Goal: Check status: Check status

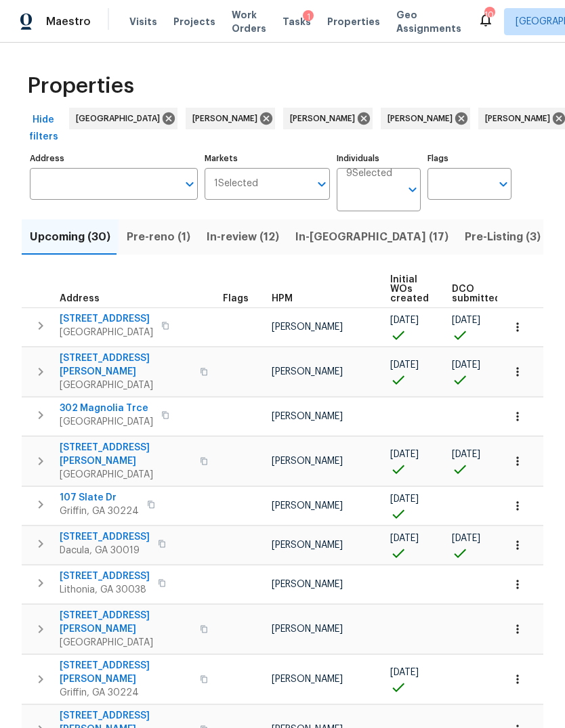
click at [117, 190] on input "Address" at bounding box center [104, 184] width 148 height 32
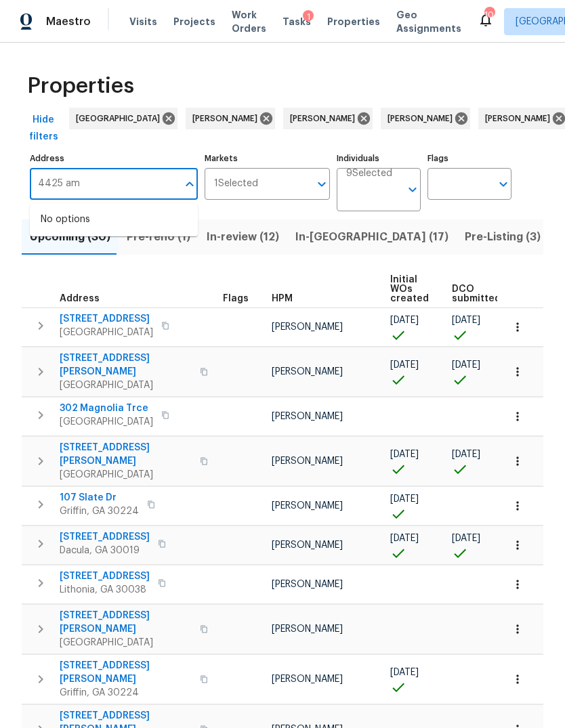
type input "4425 amy"
click at [129, 217] on li "4425 Amy Rd Snellville GA 30039" at bounding box center [114, 227] width 168 height 37
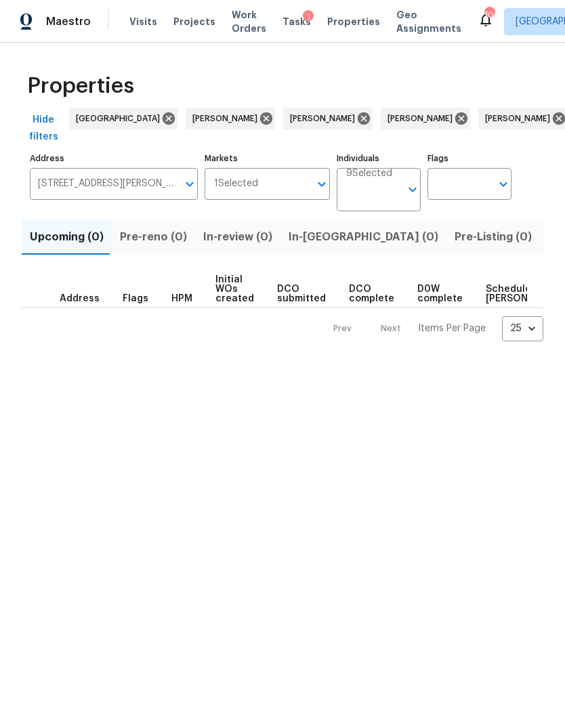
click at [548, 242] on span "Listed (1)" at bounding box center [572, 236] width 49 height 19
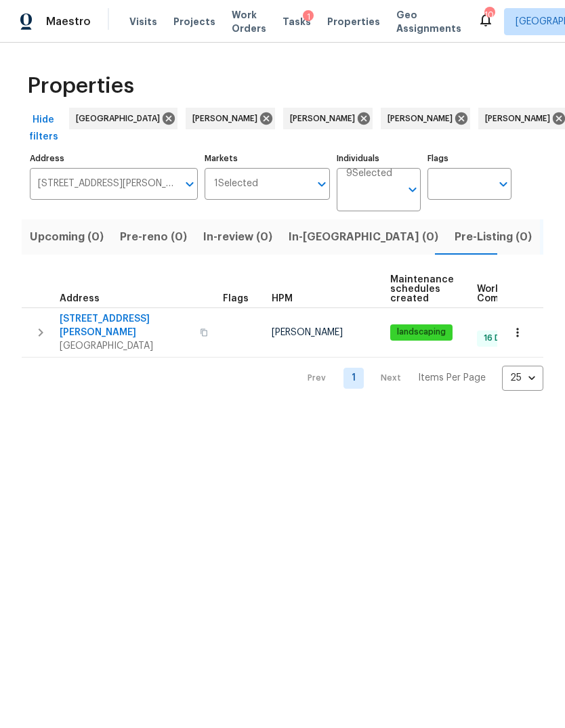
click at [37, 324] on icon "button" at bounding box center [40, 332] width 16 height 16
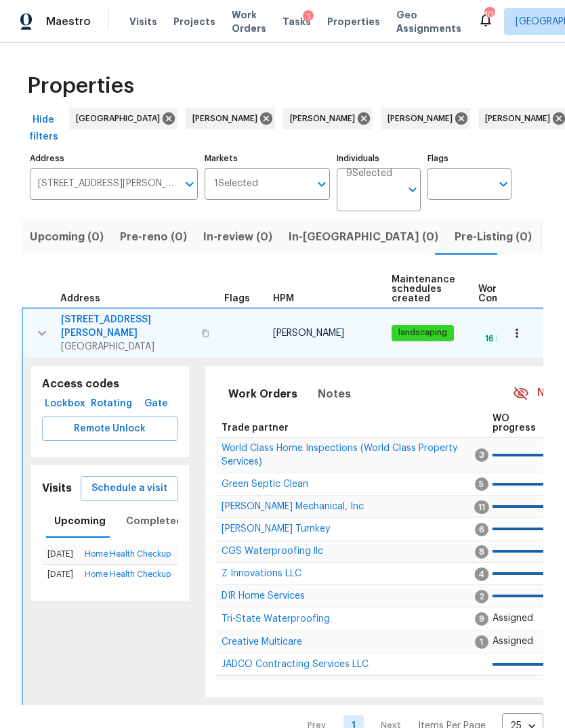
click at [145, 480] on span "Schedule a visit" at bounding box center [129, 488] width 76 height 17
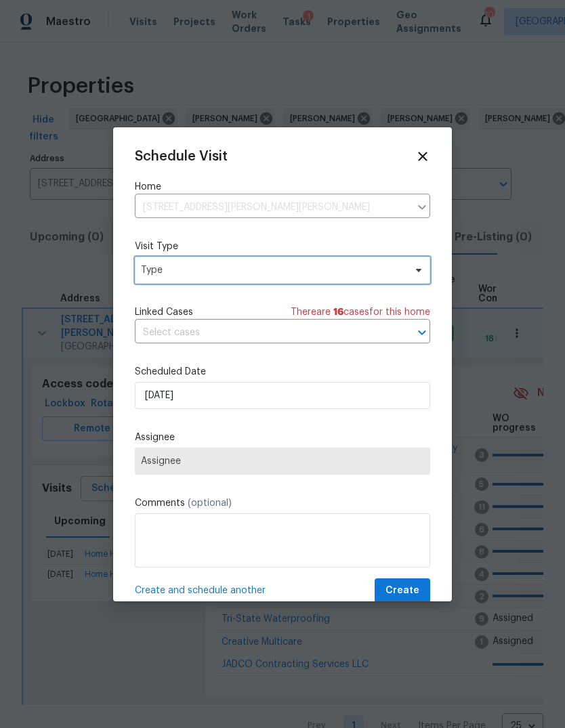
click at [278, 273] on span "Type" at bounding box center [272, 270] width 263 height 14
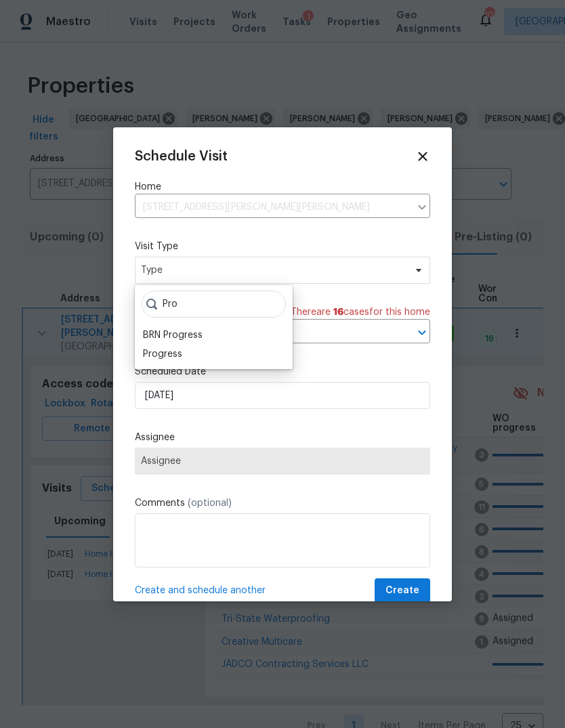
type input "Pro"
click at [180, 347] on div "Progress" at bounding box center [162, 354] width 39 height 14
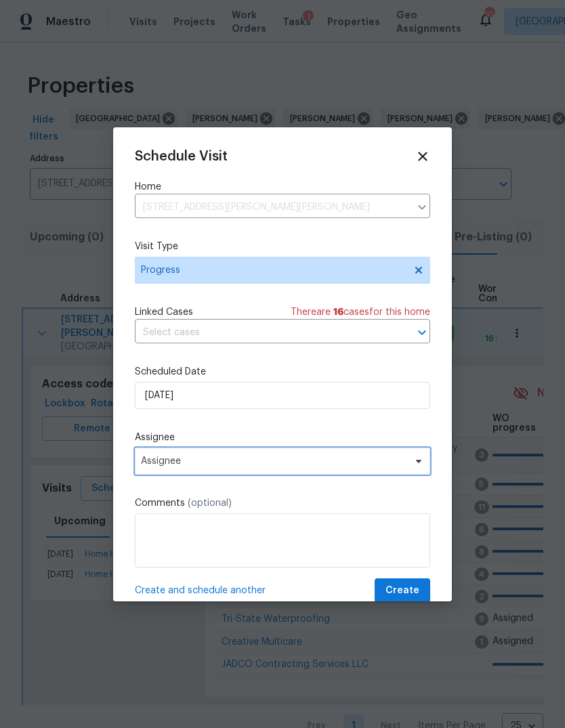
click at [244, 473] on span "Assignee" at bounding box center [282, 461] width 295 height 27
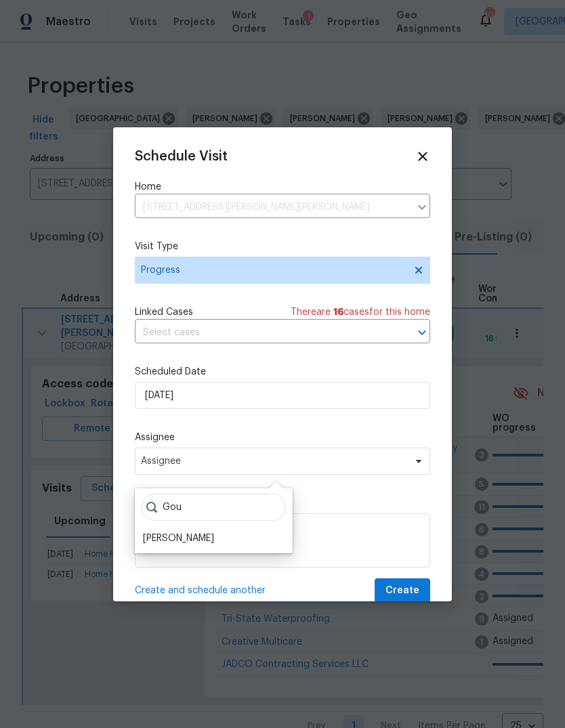
type input "Gou"
click at [186, 539] on div "[PERSON_NAME]" at bounding box center [178, 538] width 71 height 14
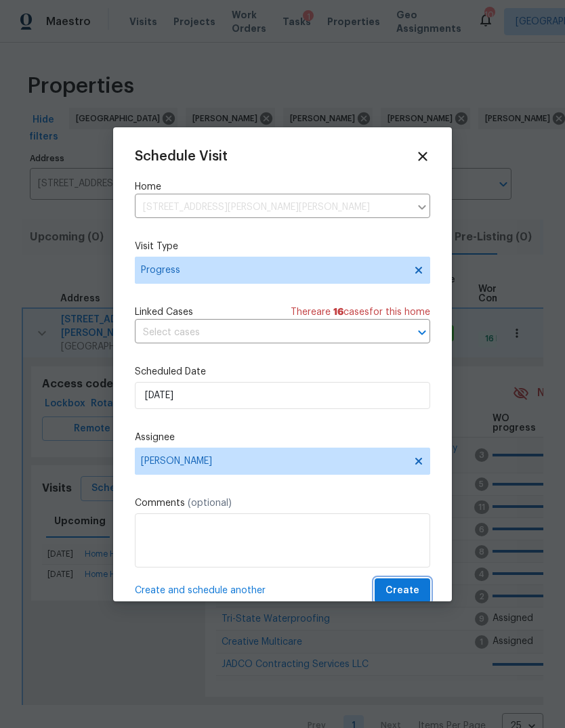
click at [407, 588] on span "Create" at bounding box center [402, 590] width 34 height 17
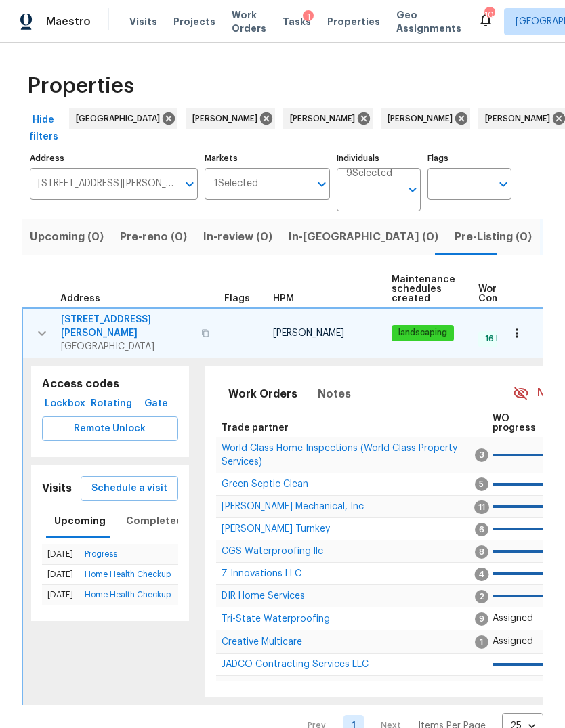
click at [96, 301] on span "Address" at bounding box center [80, 298] width 40 height 9
click at [98, 316] on span "4425 Amy Rd" at bounding box center [127, 326] width 132 height 27
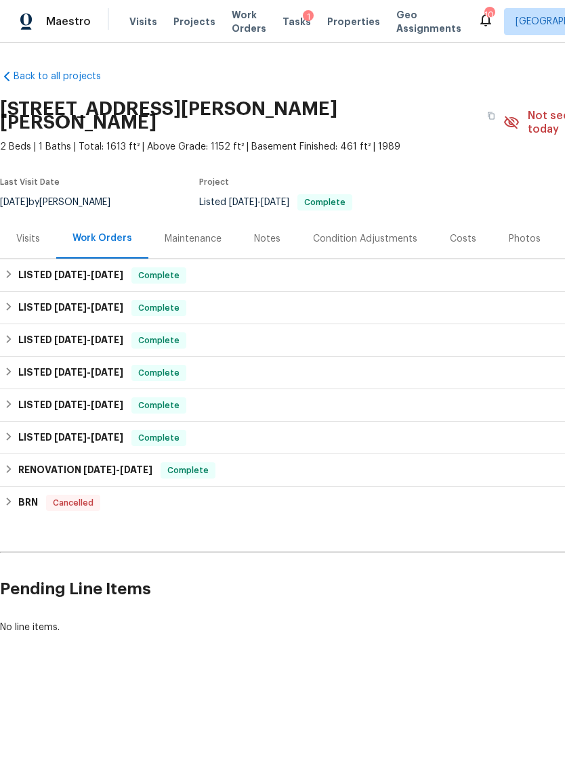
click at [23, 232] on div "Visits" at bounding box center [28, 239] width 24 height 14
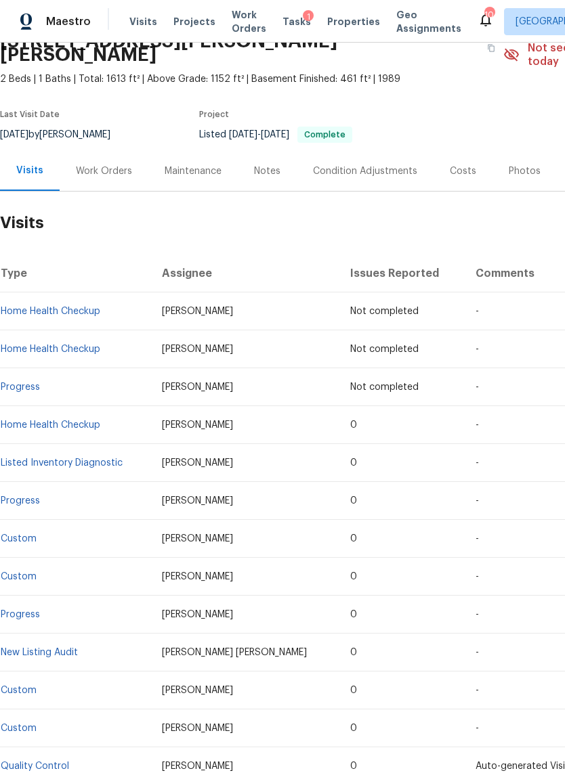
scroll to position [68, 0]
click at [88, 406] on td "Home Health Checkup" at bounding box center [75, 425] width 151 height 38
click at [84, 420] on link "Home Health Checkup" at bounding box center [51, 424] width 100 height 9
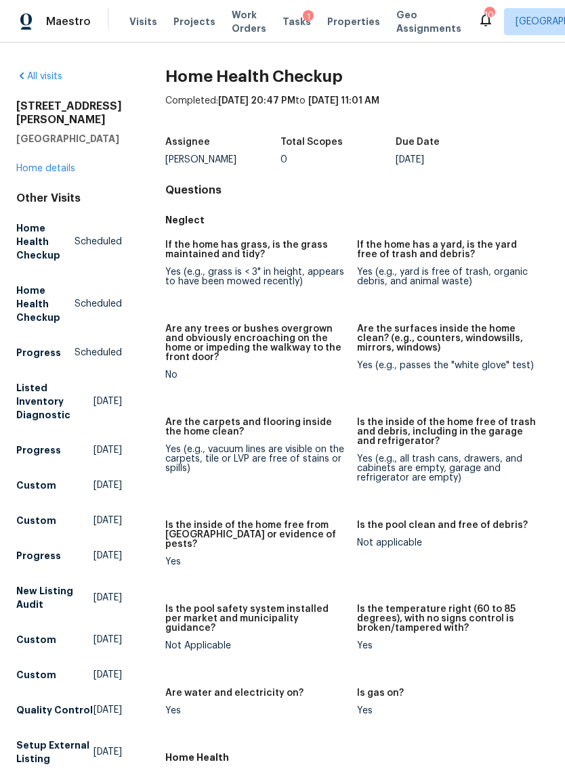
scroll to position [33, 0]
click at [52, 164] on link "Home details" at bounding box center [45, 168] width 59 height 9
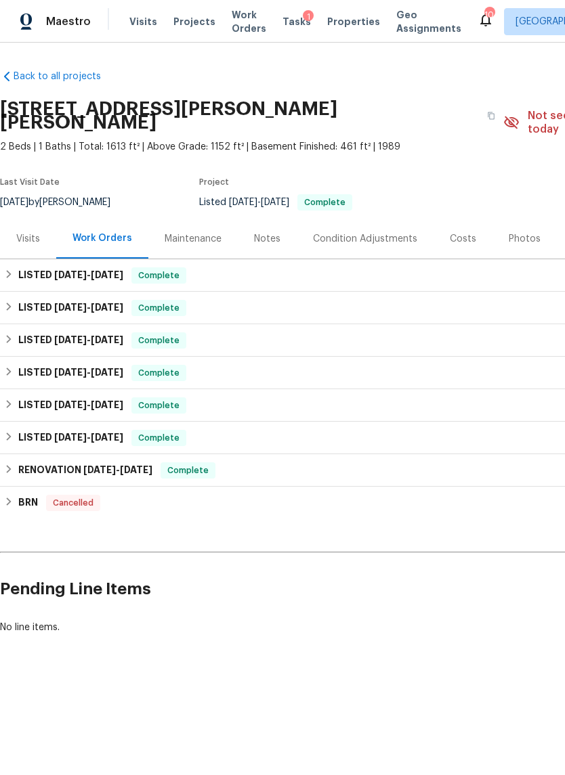
click at [25, 232] on div "Visits" at bounding box center [28, 239] width 24 height 14
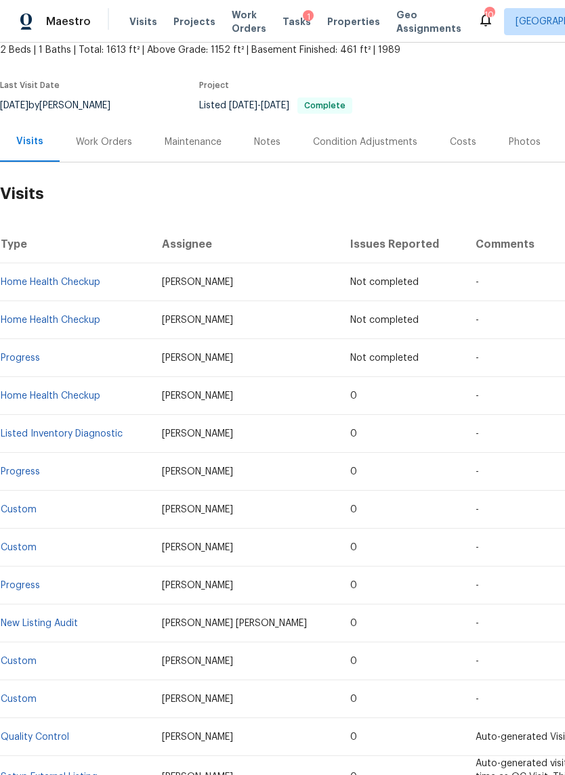
scroll to position [97, 0]
click at [93, 429] on link "Listed Inventory Diagnostic" at bounding box center [62, 433] width 122 height 9
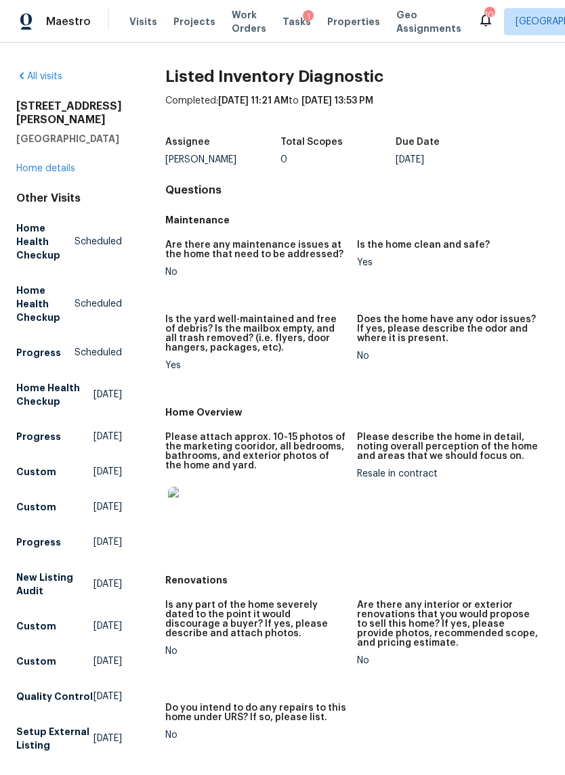
click at [60, 164] on link "Home details" at bounding box center [45, 168] width 59 height 9
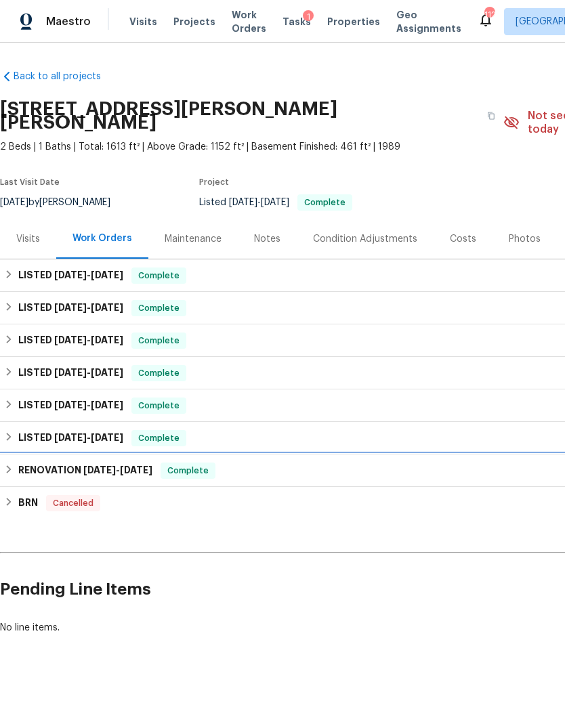
click at [20, 462] on h6 "RENOVATION [DATE] - [DATE]" at bounding box center [85, 470] width 134 height 16
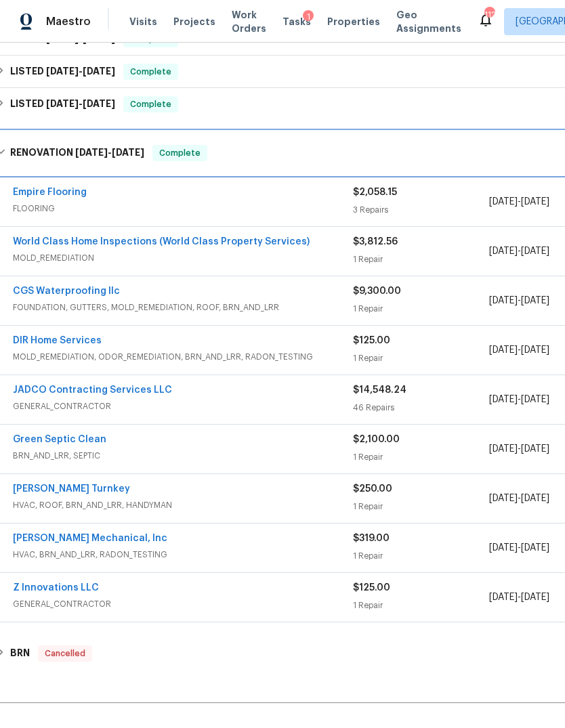
scroll to position [334, 9]
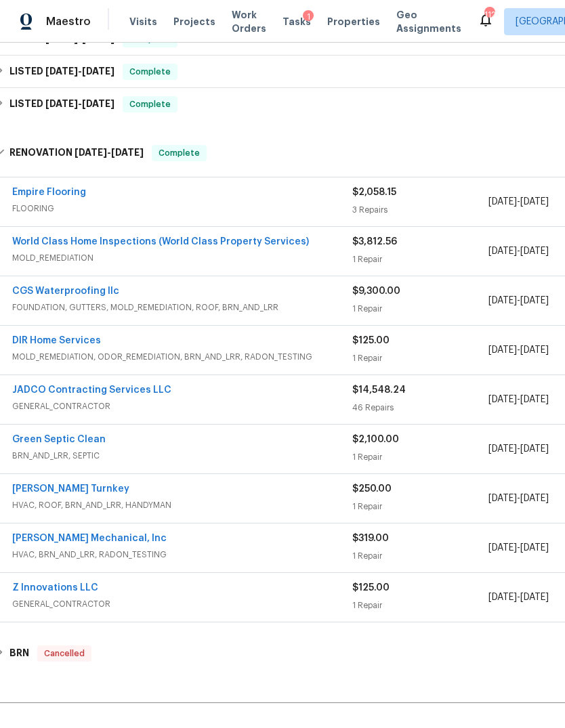
click at [188, 301] on span "FOUNDATION, GUTTERS, MOLD_REMEDIATION, ROOF, BRN_AND_LRR" at bounding box center [182, 308] width 340 height 14
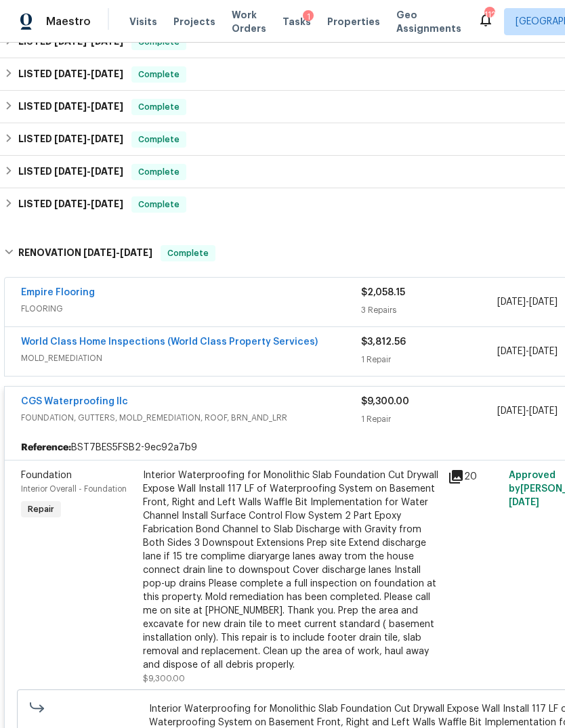
scroll to position [233, 0]
click at [324, 352] on span "MOLD_REMEDIATION" at bounding box center [191, 359] width 340 height 14
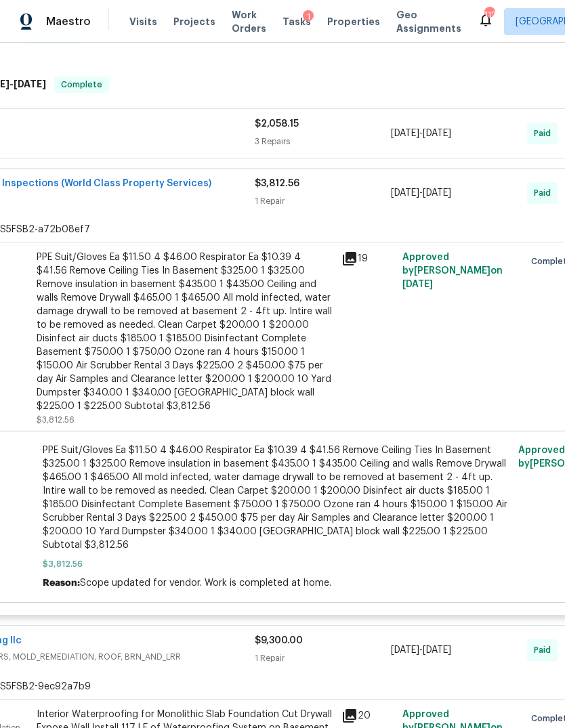
scroll to position [402, 77]
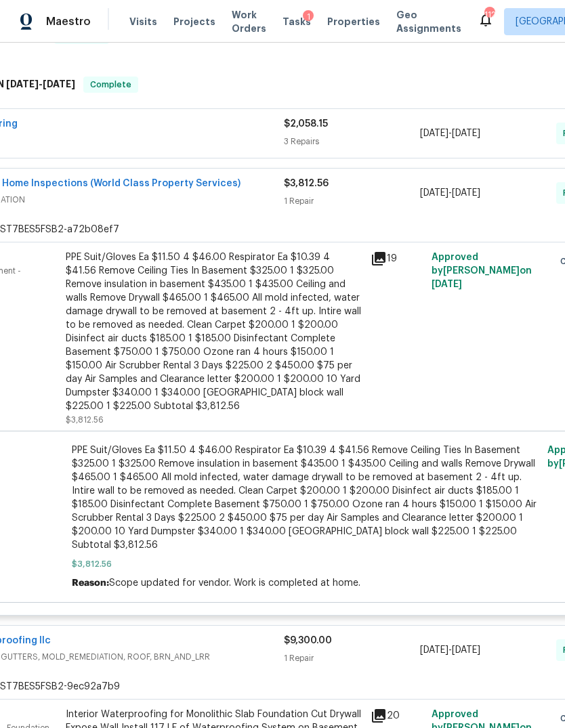
click at [114, 117] on div "Empire Flooring" at bounding box center [114, 125] width 340 height 16
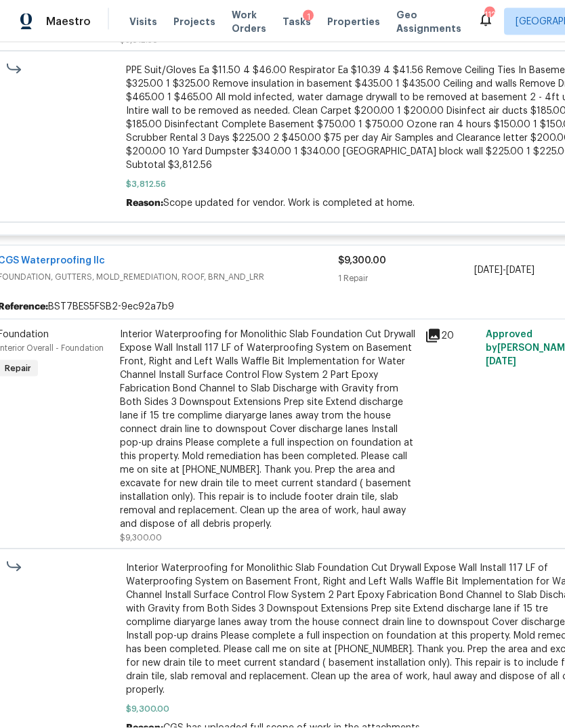
scroll to position [1288, 23]
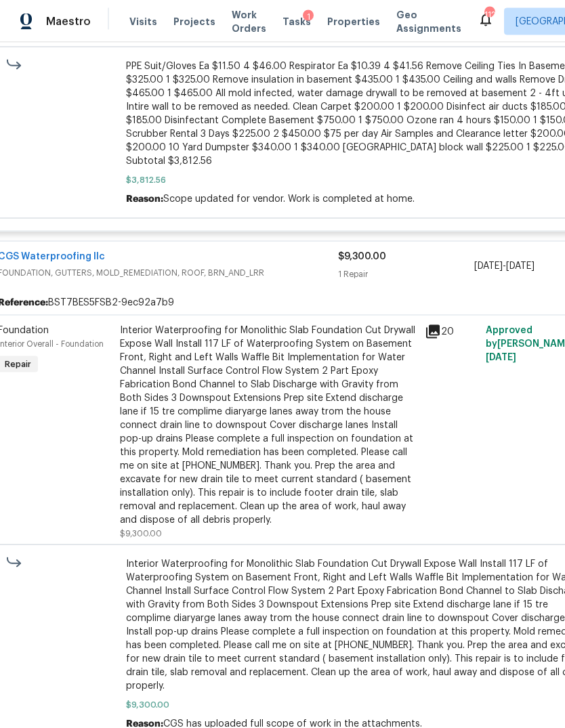
click at [438, 325] on icon at bounding box center [433, 332] width 14 height 14
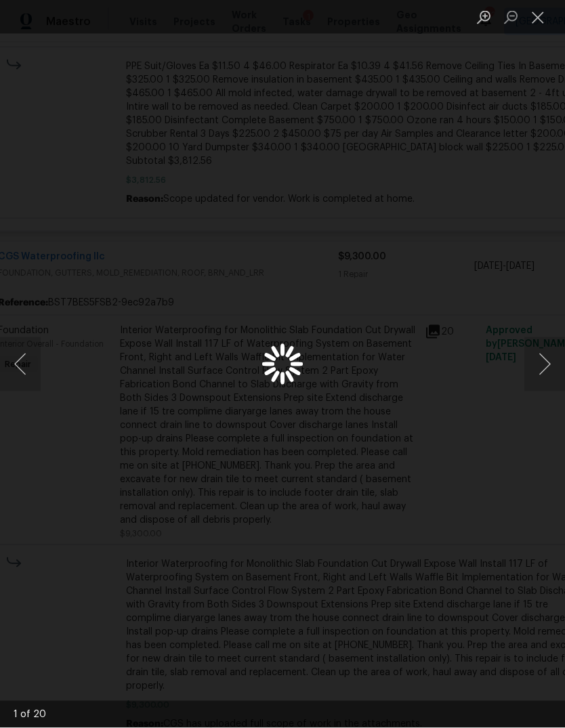
scroll to position [21, 0]
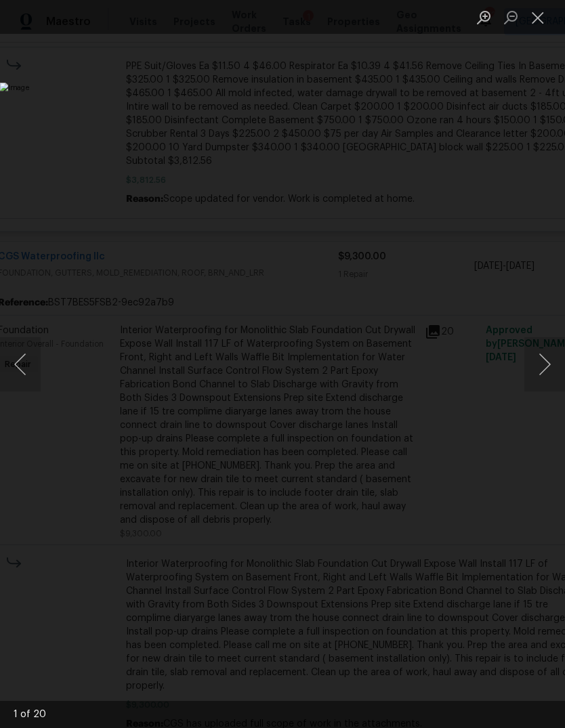
click at [546, 365] on button "Next image" at bounding box center [544, 364] width 41 height 54
click at [546, 359] on button "Next image" at bounding box center [544, 364] width 41 height 54
click at [540, 364] on button "Next image" at bounding box center [544, 364] width 41 height 54
click at [548, 354] on button "Next image" at bounding box center [544, 364] width 41 height 54
click at [545, 359] on button "Next image" at bounding box center [544, 364] width 41 height 54
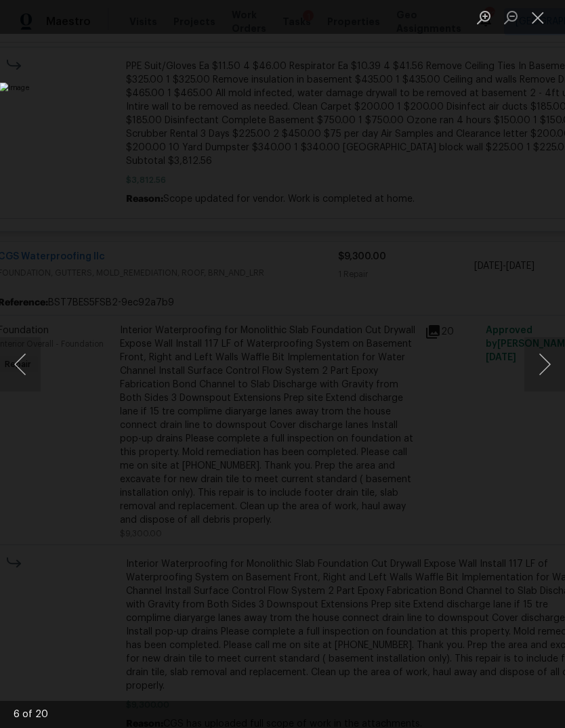
click at [543, 365] on button "Next image" at bounding box center [544, 364] width 41 height 54
click at [549, 366] on button "Next image" at bounding box center [544, 364] width 41 height 54
click at [545, 360] on button "Next image" at bounding box center [544, 364] width 41 height 54
click at [546, 362] on button "Next image" at bounding box center [544, 364] width 41 height 54
click at [548, 363] on button "Next image" at bounding box center [544, 364] width 41 height 54
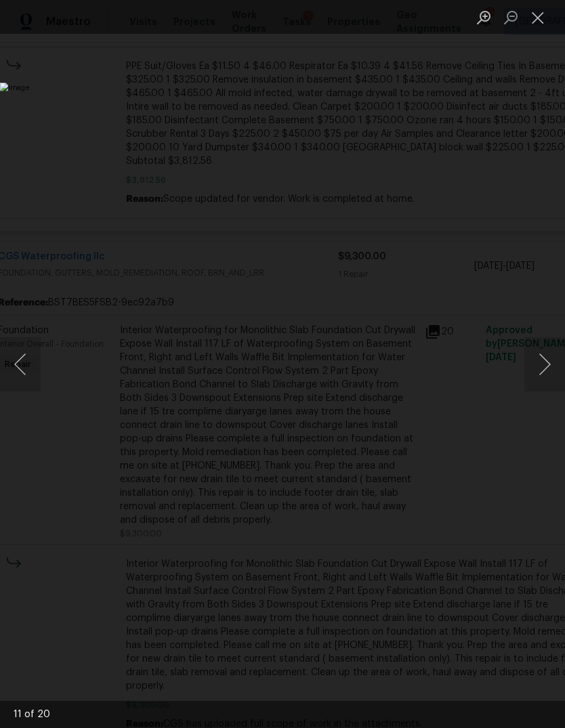
click at [540, 360] on button "Next image" at bounding box center [544, 364] width 41 height 54
click at [544, 347] on button "Next image" at bounding box center [544, 364] width 41 height 54
click at [538, 353] on button "Next image" at bounding box center [544, 364] width 41 height 54
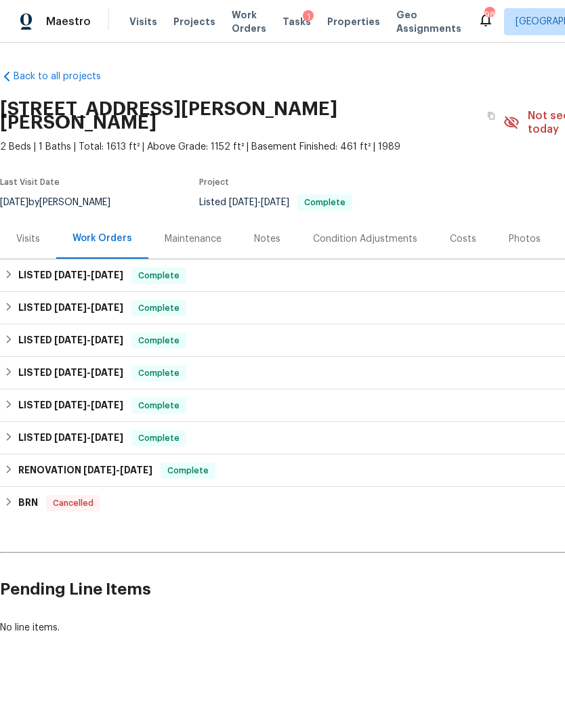
scroll to position [17, 0]
click at [17, 462] on div "RENOVATION [DATE] - [DATE] Complete" at bounding box center [382, 470] width 757 height 16
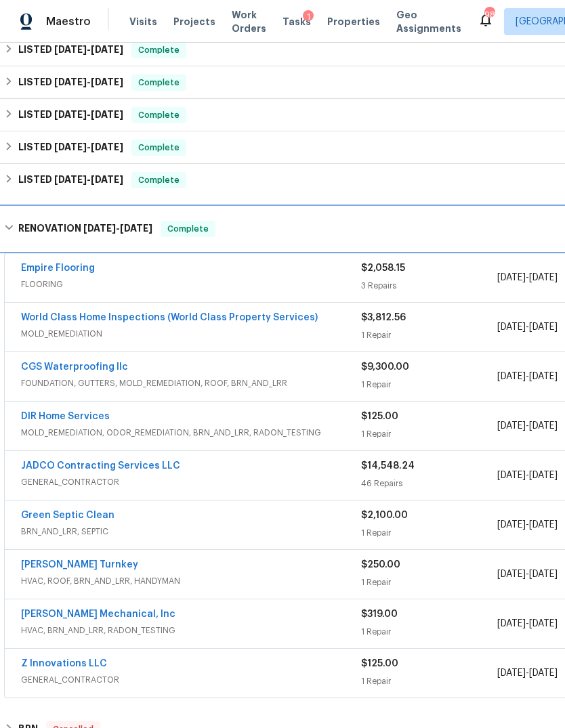
scroll to position [242, 2]
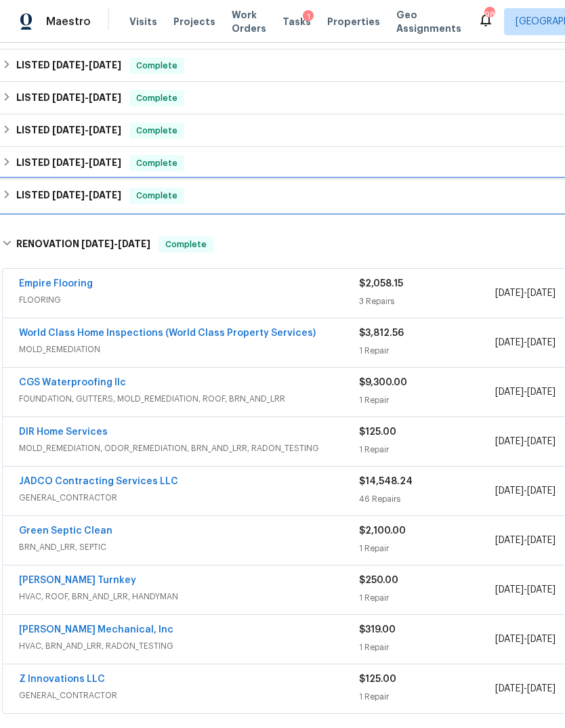
click at [12, 188] on div "LISTED [DATE] - [DATE] Complete" at bounding box center [380, 196] width 757 height 16
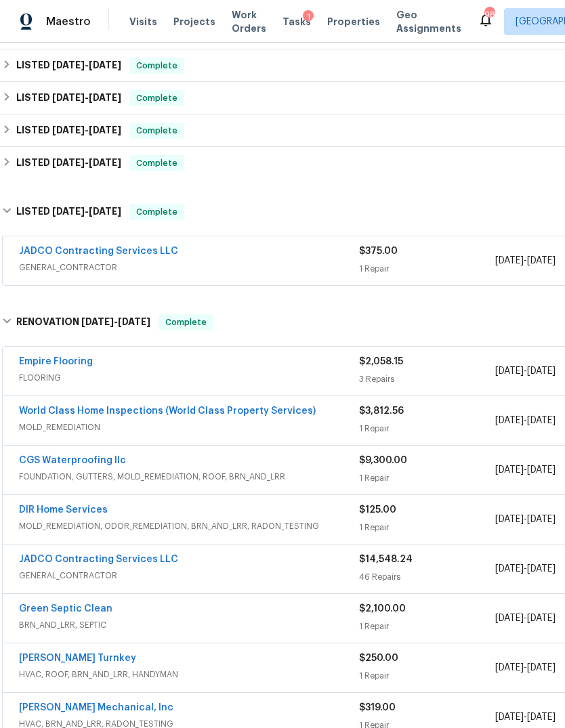
click at [243, 262] on div "JADCO Contracting Services LLC GENERAL_CONTRACTOR" at bounding box center [189, 260] width 340 height 32
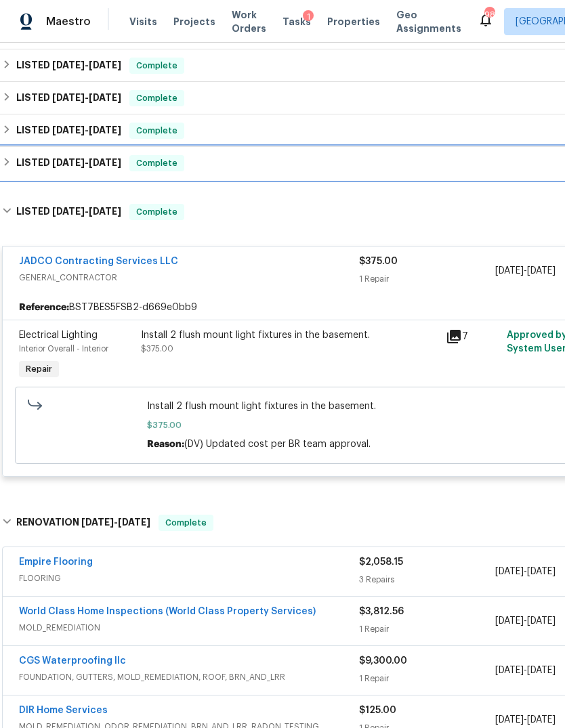
click at [14, 155] on div "LISTED [DATE] - [DATE] Complete" at bounding box center [380, 163] width 757 height 16
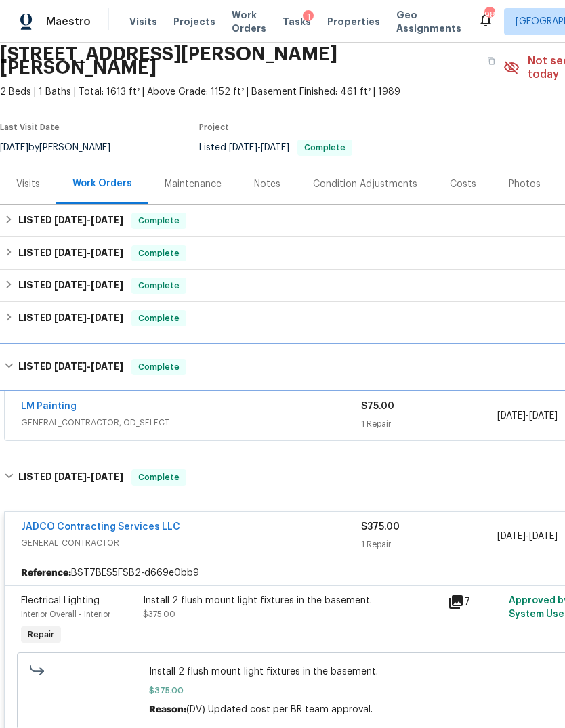
scroll to position [48, 0]
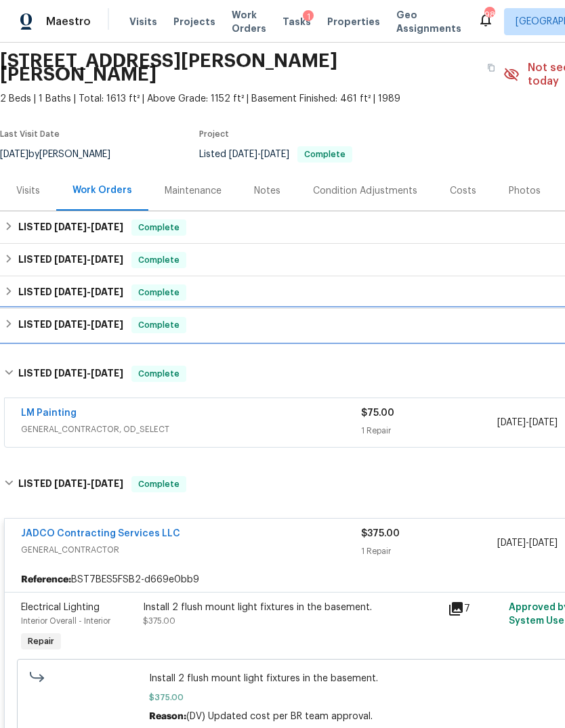
click at [16, 317] on div "LISTED [DATE] - [DATE] Complete" at bounding box center [382, 325] width 757 height 16
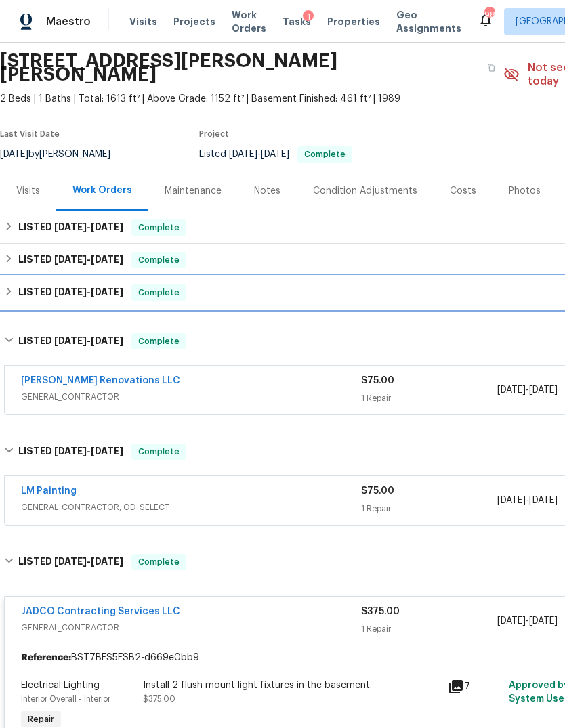
click at [19, 284] on h6 "LISTED [DATE] - [DATE]" at bounding box center [70, 292] width 105 height 16
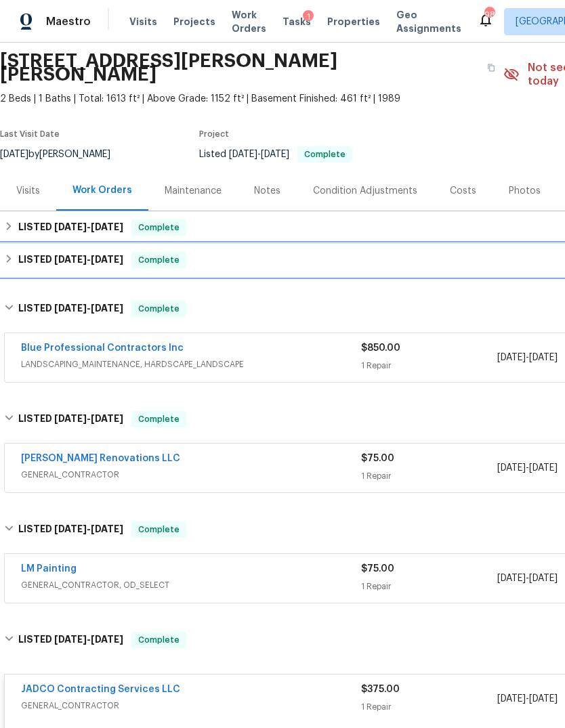
click at [17, 252] on div "LISTED [DATE] - [DATE] Complete" at bounding box center [382, 260] width 757 height 16
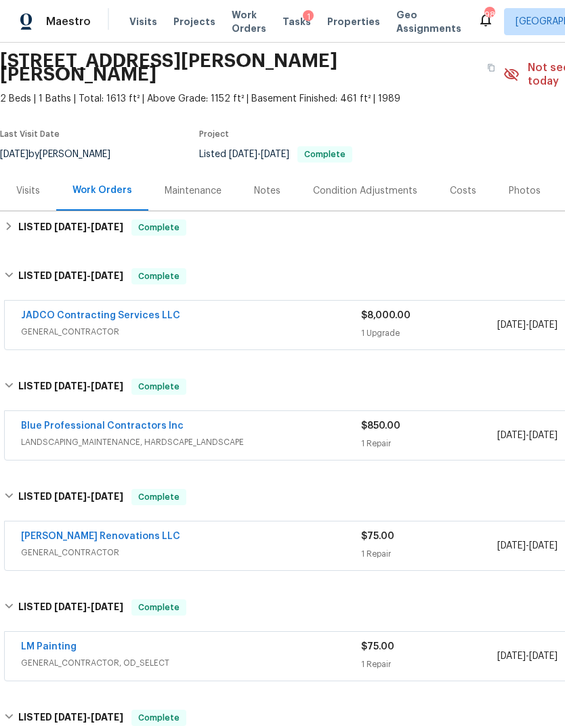
click at [230, 327] on div "JADCO Contracting Services LLC GENERAL_CONTRACTOR" at bounding box center [191, 325] width 340 height 32
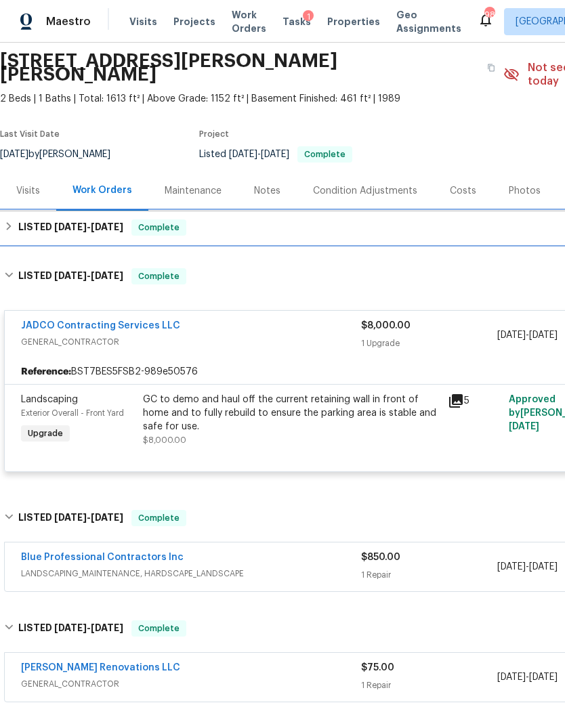
click at [17, 221] on div "LISTED [DATE] - [DATE] Complete" at bounding box center [382, 227] width 757 height 16
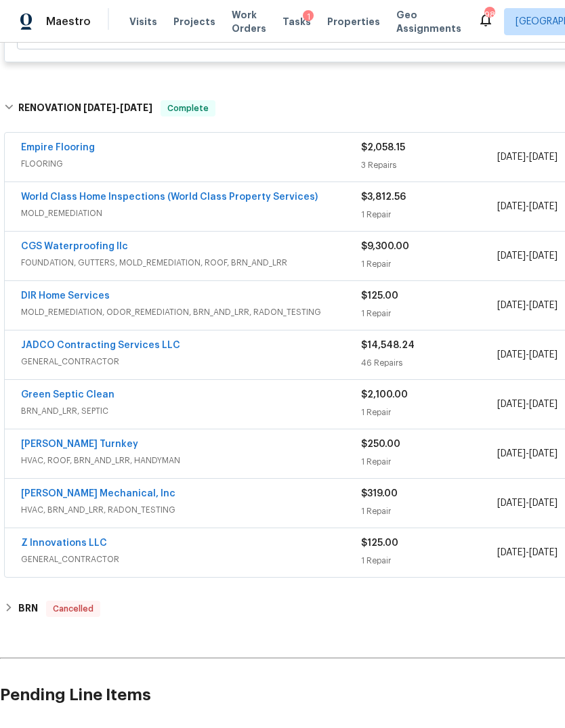
scroll to position [1179, 0]
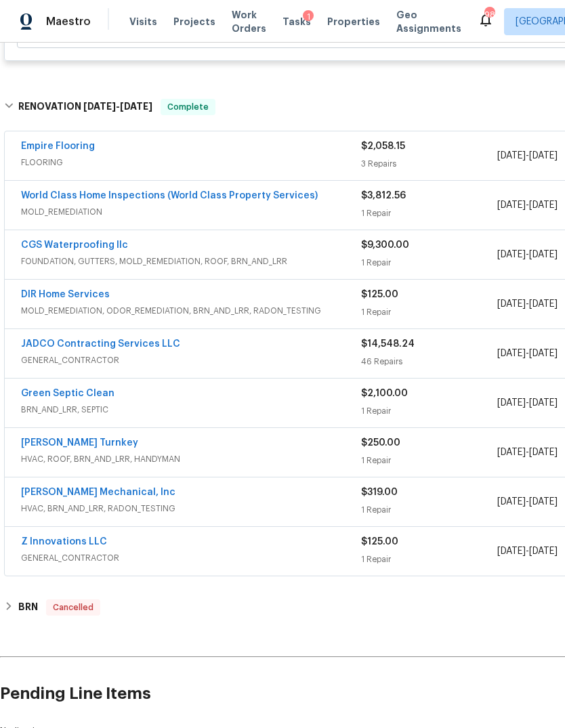
click at [178, 356] on div "JADCO Contracting Services LLC GENERAL_CONTRACTOR" at bounding box center [191, 353] width 340 height 32
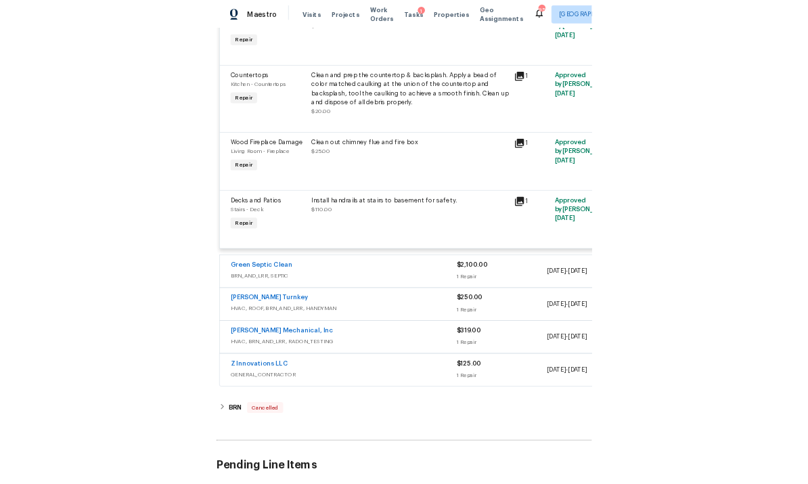
scroll to position [7381, 0]
